Goal: Information Seeking & Learning: Find specific page/section

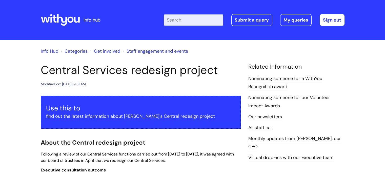
scroll to position [336, 0]
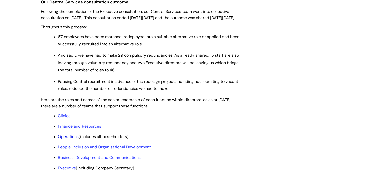
click at [73, 139] on link "Operations" at bounding box center [68, 136] width 21 height 5
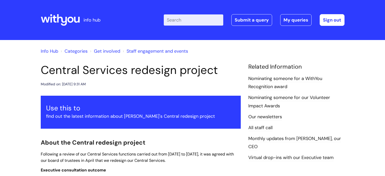
scroll to position [336, 0]
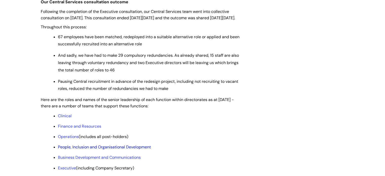
click at [94, 150] on link "People, Inclusion and Organisational Development" at bounding box center [104, 146] width 93 height 5
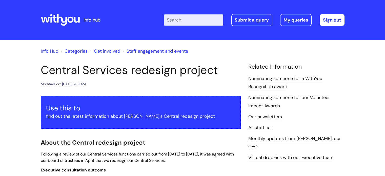
scroll to position [336, 0]
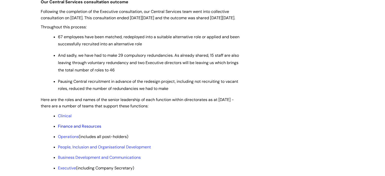
click at [77, 129] on link "Finance and Resources" at bounding box center [79, 126] width 43 height 5
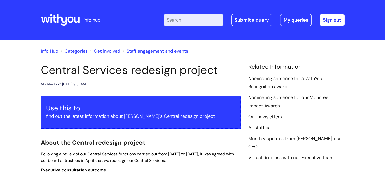
click at [120, 27] on div "Enter your search term here... Search Submit a query My queries Welcome David P…" at bounding box center [230, 20] width 229 height 30
click at [260, 80] on link "Nominating someone for a WithYou Recognition award" at bounding box center [286, 83] width 74 height 15
